Goal: Check status: Check status

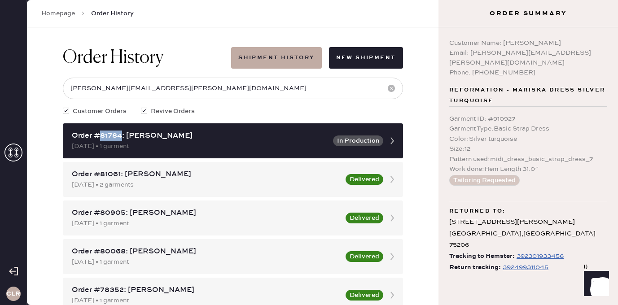
click at [17, 151] on use at bounding box center [13, 153] width 18 height 18
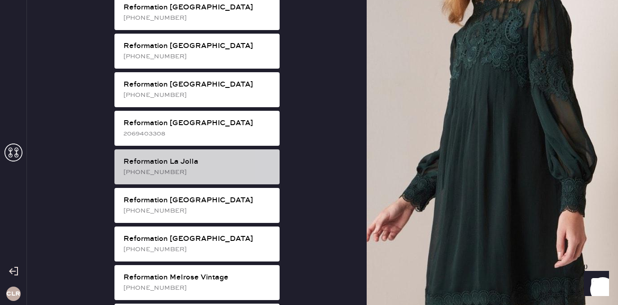
scroll to position [772, 0]
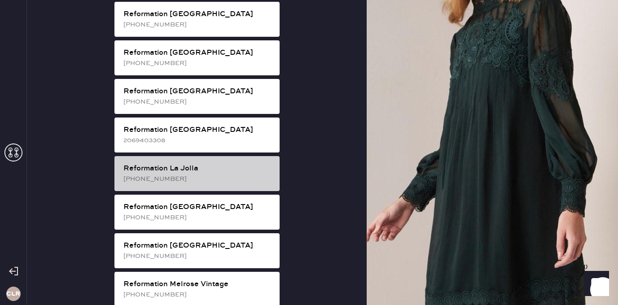
click at [218, 174] on div "[PHONE_NUMBER]" at bounding box center [197, 179] width 149 height 10
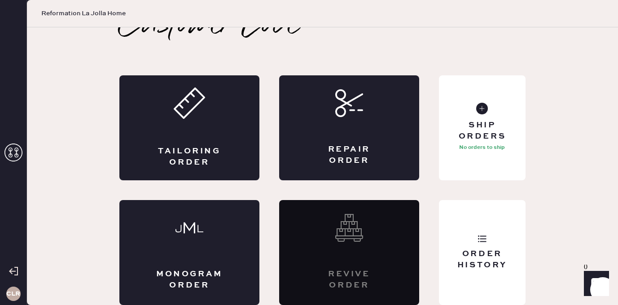
scroll to position [20, 0]
click at [489, 213] on div "Order History" at bounding box center [482, 252] width 87 height 105
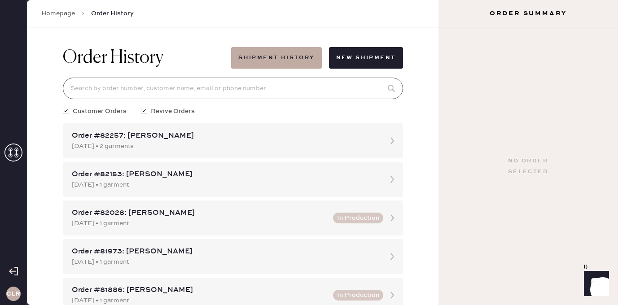
click at [243, 94] on input at bounding box center [233, 89] width 340 height 22
paste input "81982"
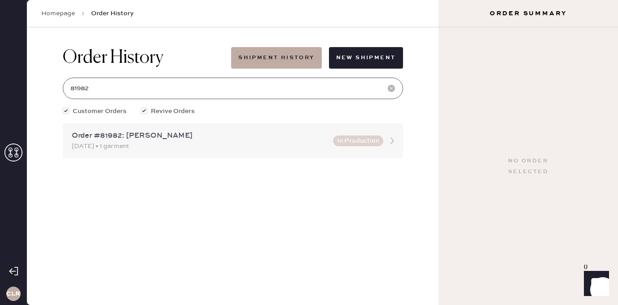
type input "81982"
click at [124, 147] on div "[DATE] • 1 garment" at bounding box center [200, 146] width 256 height 10
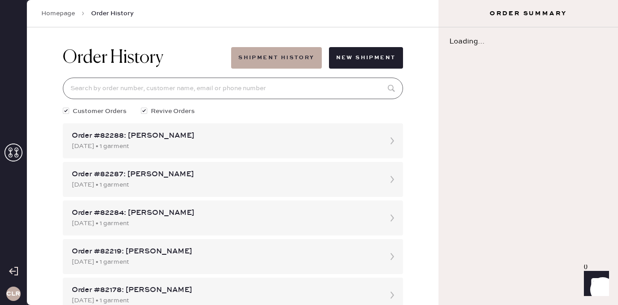
click at [148, 85] on input at bounding box center [233, 89] width 340 height 22
type input "v"
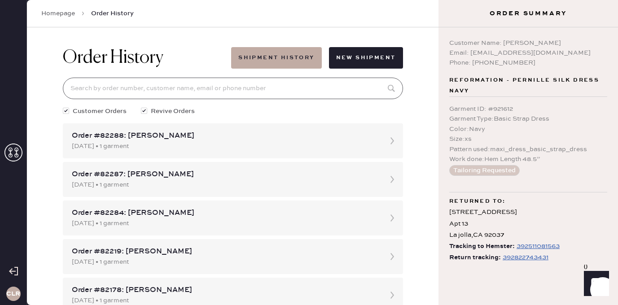
paste input "81982"
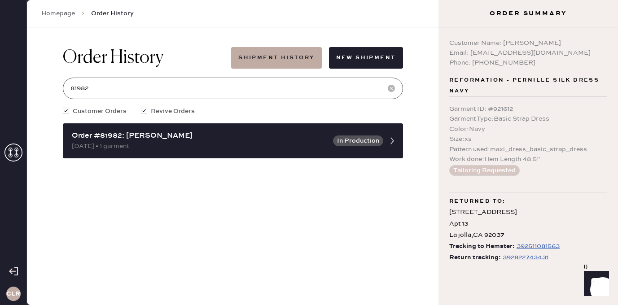
type input "81982"
click at [523, 260] on div "392822743431" at bounding box center [525, 257] width 46 height 11
